Goal: Transaction & Acquisition: Purchase product/service

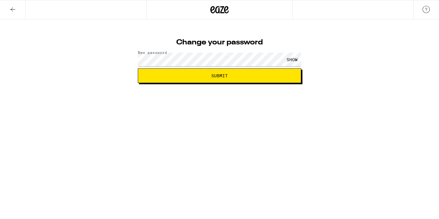
click at [288, 59] on div "SHOW" at bounding box center [292, 60] width 18 height 14
click at [215, 75] on span "Submit" at bounding box center [219, 76] width 16 height 4
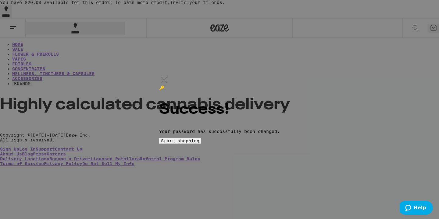
click at [199, 143] on span "Start shopping" at bounding box center [180, 141] width 38 height 5
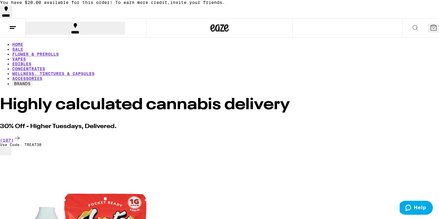
click at [411, 28] on icon at bounding box center [414, 27] width 7 height 7
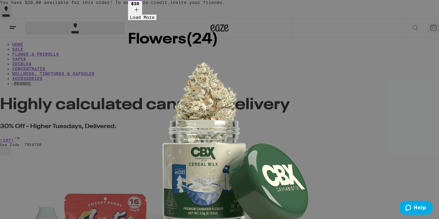
scroll to position [97, 0]
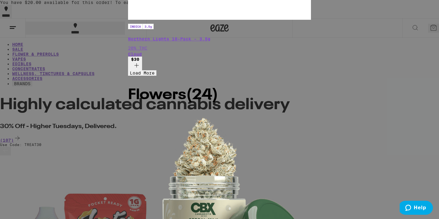
scroll to position [0, 0]
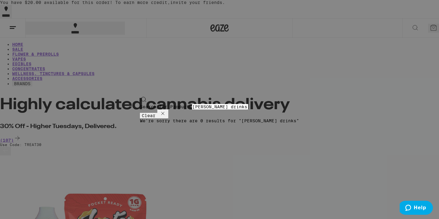
drag, startPoint x: 30, startPoint y: 9, endPoint x: 16, endPoint y: 7, distance: 14.1
click at [140, 104] on div "Search for Products [PERSON_NAME] drinks" at bounding box center [219, 106] width 159 height 5
type input "drinks"
